Goal: Task Accomplishment & Management: Use online tool/utility

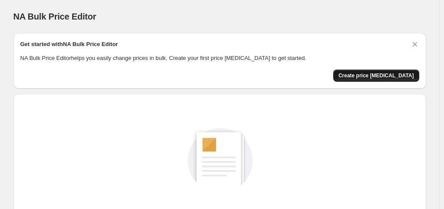
click at [406, 73] on span "Create price [MEDICAL_DATA]" at bounding box center [376, 75] width 76 height 7
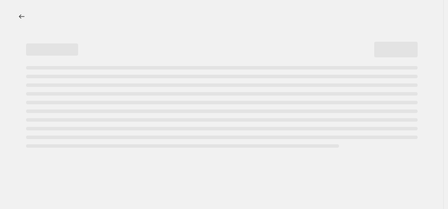
select select "percentage"
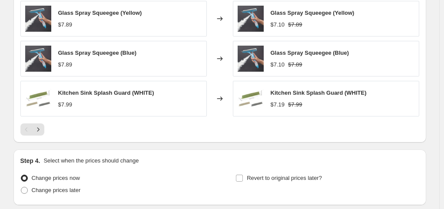
scroll to position [608, 0]
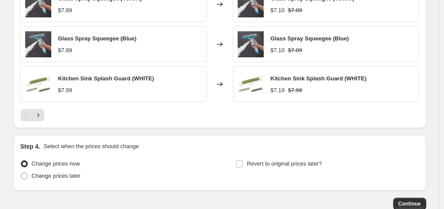
click at [158, 76] on div "Kitchen Sink Splash Guard (WHITE) $7.99" at bounding box center [113, 84] width 186 height 36
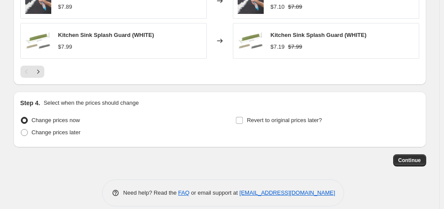
scroll to position [660, 0]
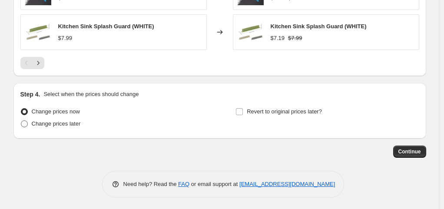
click at [28, 125] on span at bounding box center [24, 123] width 7 height 7
click at [21, 121] on input "Change prices later" at bounding box center [21, 120] width 0 height 0
radio input "true"
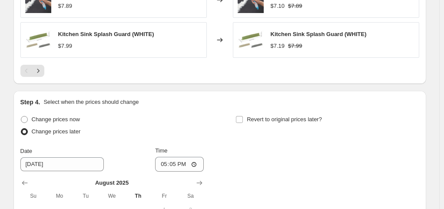
scroll to position [616, 0]
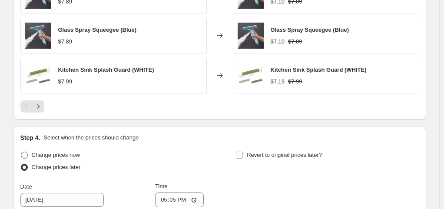
click at [28, 154] on span at bounding box center [24, 154] width 7 height 7
click at [21, 152] on input "Change prices now" at bounding box center [21, 151] width 0 height 0
radio input "true"
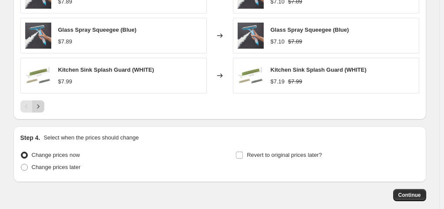
click at [44, 106] on button "Next" at bounding box center [38, 106] width 12 height 12
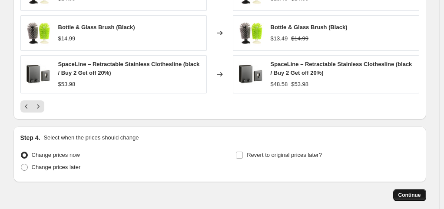
click at [407, 193] on span "Continue" at bounding box center [409, 194] width 23 height 7
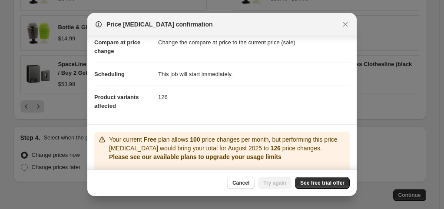
scroll to position [93, 0]
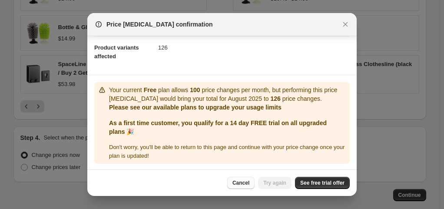
drag, startPoint x: 246, startPoint y: 182, endPoint x: 244, endPoint y: 178, distance: 4.5
click at [245, 181] on span "Cancel" at bounding box center [240, 182] width 17 height 7
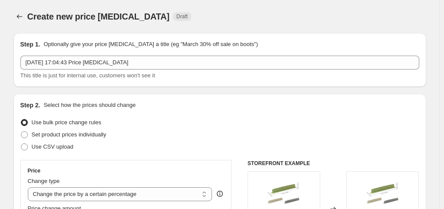
scroll to position [616, 0]
